Goal: Information Seeking & Learning: Find specific page/section

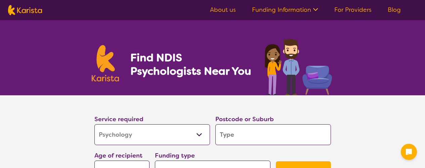
select select "Psychology"
select select "NDIS"
select select "Psychology"
select select "NDIS"
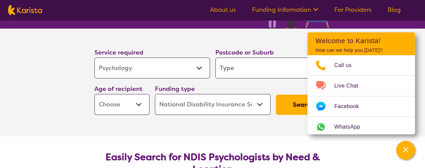
scroll to position [67, 0]
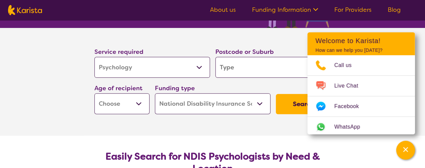
click at [227, 69] on input "search" at bounding box center [274, 67] width 116 height 21
click at [228, 68] on input "search" at bounding box center [274, 67] width 116 height 21
type input "2"
type input "23"
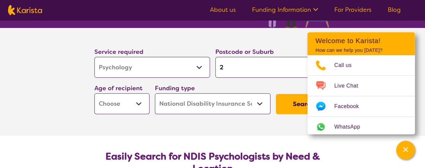
type input "23"
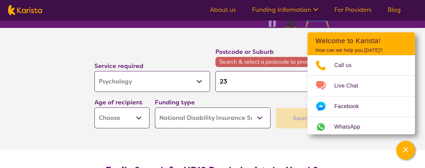
type input "231"
type input "2318"
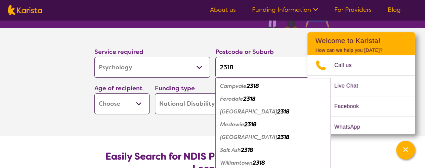
type input "2318"
click at [233, 126] on em "Medowie" at bounding box center [232, 124] width 24 height 7
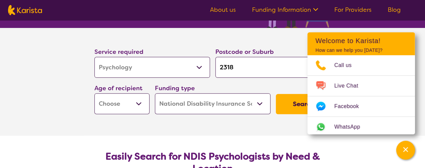
click at [140, 104] on select "Early Childhood - 0 to 9 Child - 10 to 11 Adolescent - 12 to 17 Adult - 18 to 6…" at bounding box center [121, 103] width 55 height 21
select select "EC"
click at [94, 93] on select "Early Childhood - 0 to 9 Child - 10 to 11 Adolescent - 12 to 17 Adult - 18 to 6…" at bounding box center [121, 103] width 55 height 21
select select "EC"
click at [140, 103] on select "Early Childhood - 0 to 9 Child - 10 to 11 Adolescent - 12 to 17 Adult - 18 to 6…" at bounding box center [121, 103] width 55 height 21
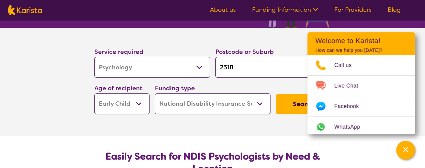
click at [94, 93] on select "Early Childhood - 0 to 9 Child - 10 to 11 Adolescent - 12 to 17 Adult - 18 to 6…" at bounding box center [121, 103] width 55 height 21
click at [304, 102] on button "Search" at bounding box center [303, 104] width 55 height 20
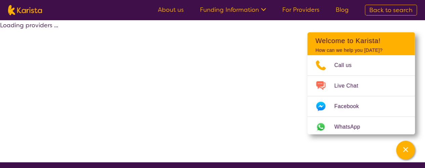
select select "by_score"
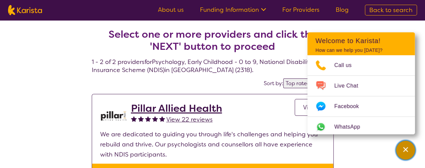
click at [403, 149] on icon "Channel Menu" at bounding box center [406, 149] width 7 height 7
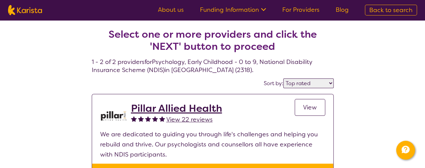
click at [312, 107] on span "View" at bounding box center [310, 107] width 14 height 8
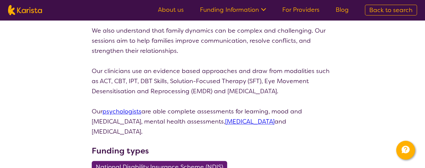
scroll to position [303, 0]
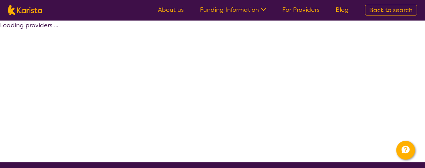
select select "by_score"
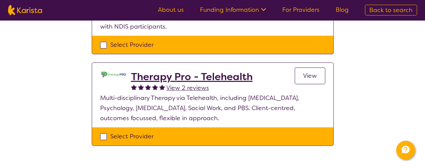
scroll to position [135, 0]
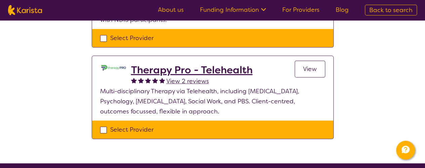
click at [311, 68] on span "View" at bounding box center [310, 69] width 14 height 8
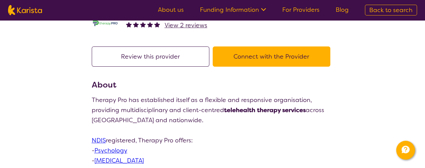
scroll to position [67, 0]
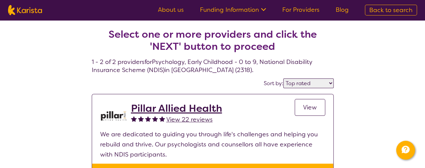
click at [331, 83] on select "Highly reviewed Top rated" at bounding box center [308, 83] width 50 height 10
select select "highly_reviewed"
click at [284, 78] on select "Highly reviewed Top rated" at bounding box center [308, 83] width 50 height 10
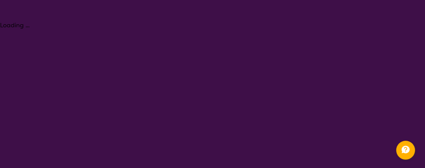
select select "Psychology"
select select "EC"
select select "NDIS"
select select "Psychology"
select select "EC"
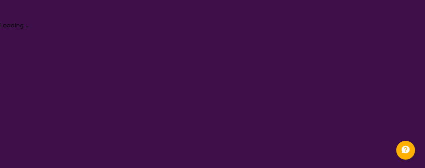
select select "NDIS"
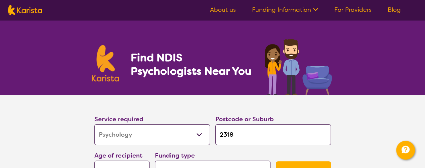
drag, startPoint x: 234, startPoint y: 135, endPoint x: 218, endPoint y: 136, distance: 16.5
click at [218, 136] on input "2318" at bounding box center [274, 134] width 116 height 21
click at [225, 134] on input "2318" at bounding box center [274, 134] width 116 height 21
type input "2"
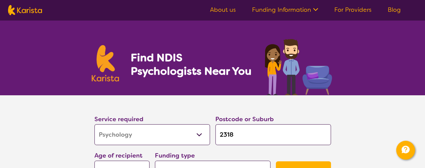
type input "2"
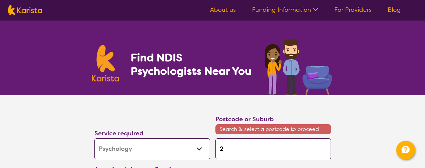
type input "23"
type input "232"
type input "2324"
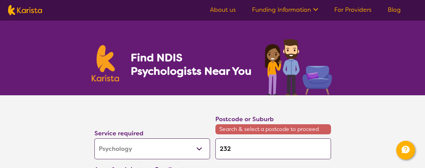
type input "2324"
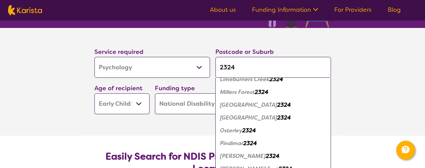
scroll to position [176, 0]
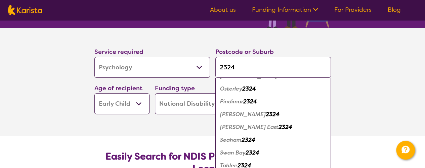
type input "2324"
click at [254, 113] on em "[PERSON_NAME]" at bounding box center [243, 114] width 46 height 7
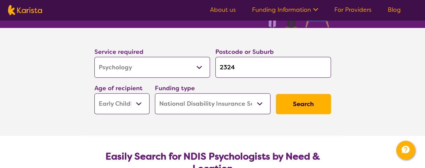
scroll to position [0, 0]
click at [304, 102] on button "Search" at bounding box center [303, 104] width 55 height 20
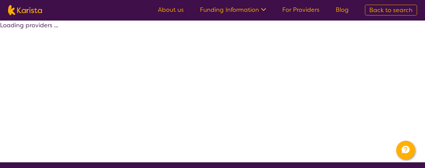
select select "by_score"
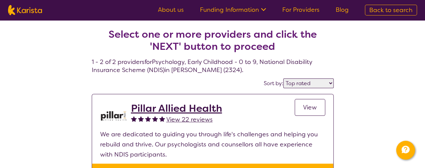
select select "Psychology"
select select "EC"
select select "NDIS"
select select "Psychology"
select select "EC"
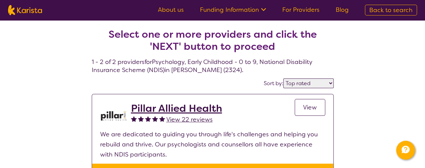
select select "NDIS"
